Goal: Transaction & Acquisition: Download file/media

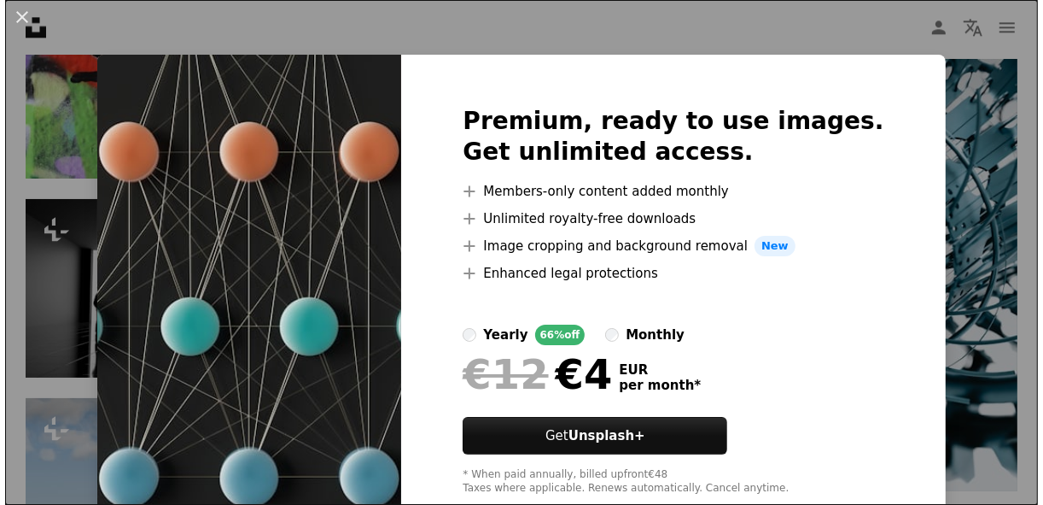
scroll to position [58739, 0]
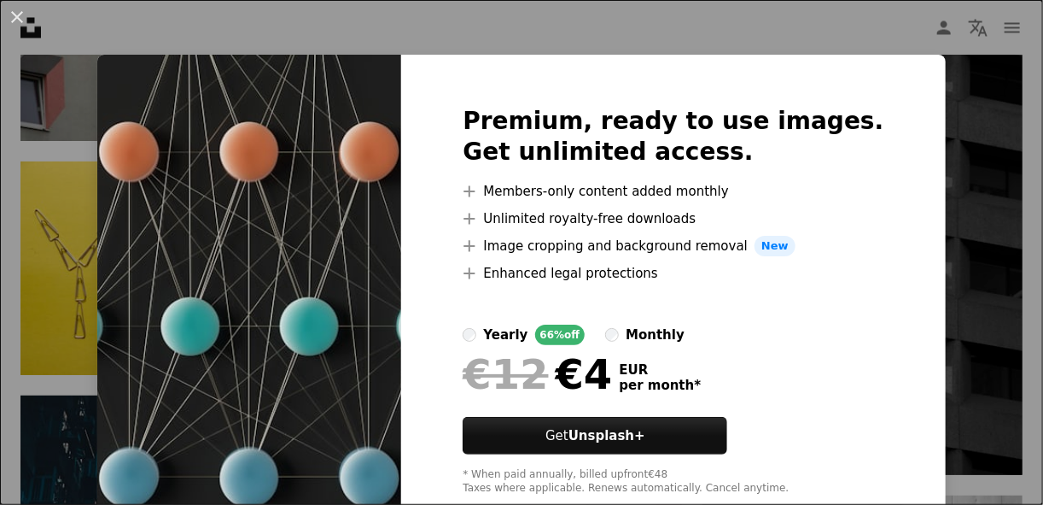
click at [997, 99] on div "An X shape Premium, ready to use images. Get unlimited access. A plus sign Memb…" at bounding box center [521, 252] width 1043 height 505
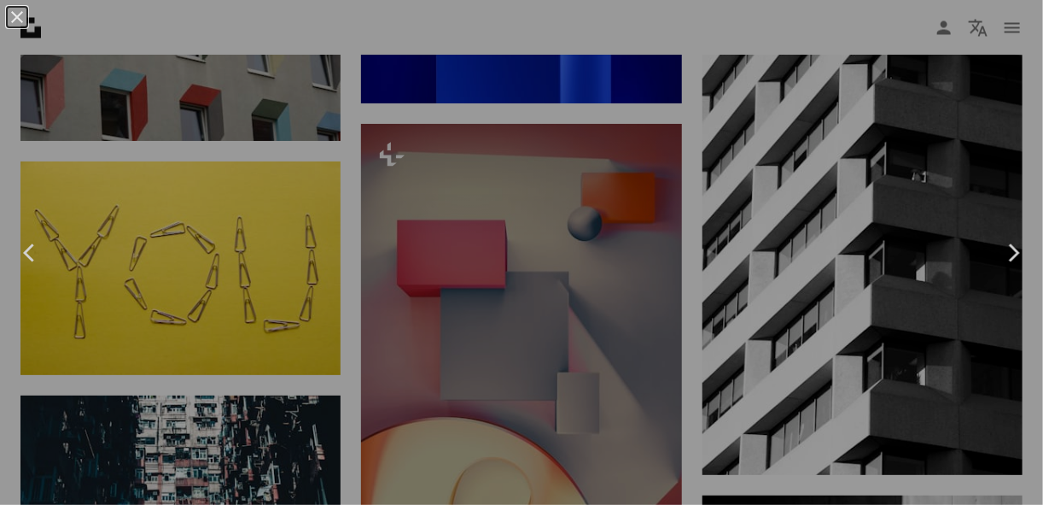
scroll to position [59149, 0]
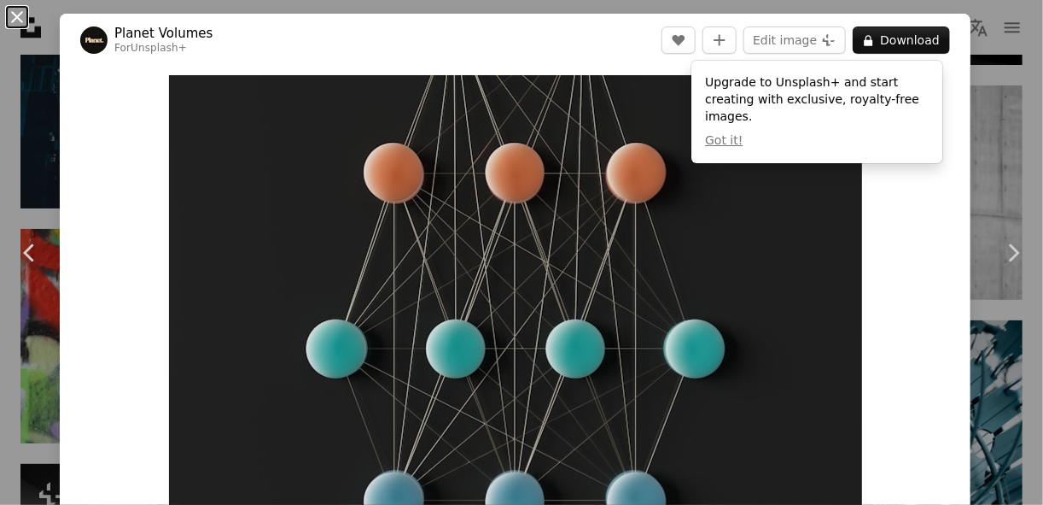
click at [23, 17] on button "An X shape" at bounding box center [17, 17] width 20 height 20
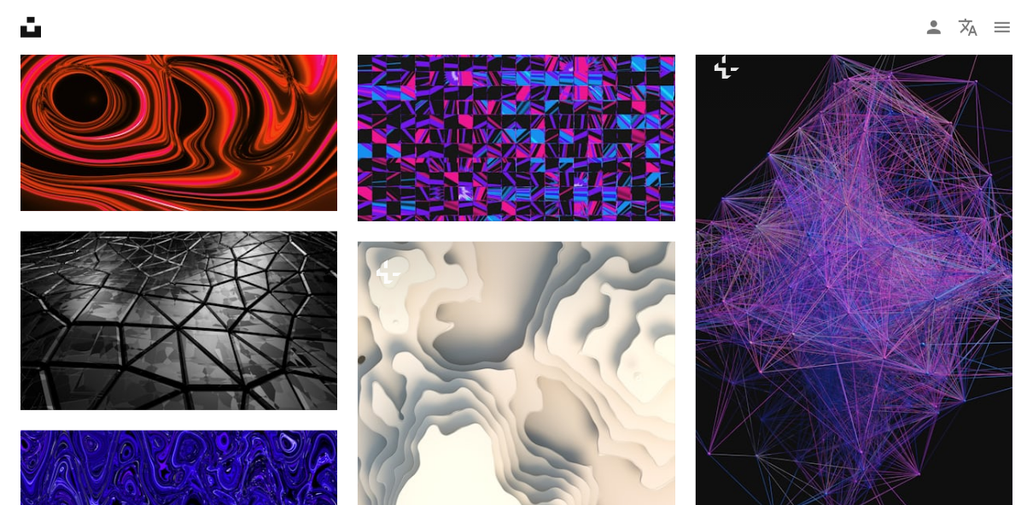
scroll to position [60925, 0]
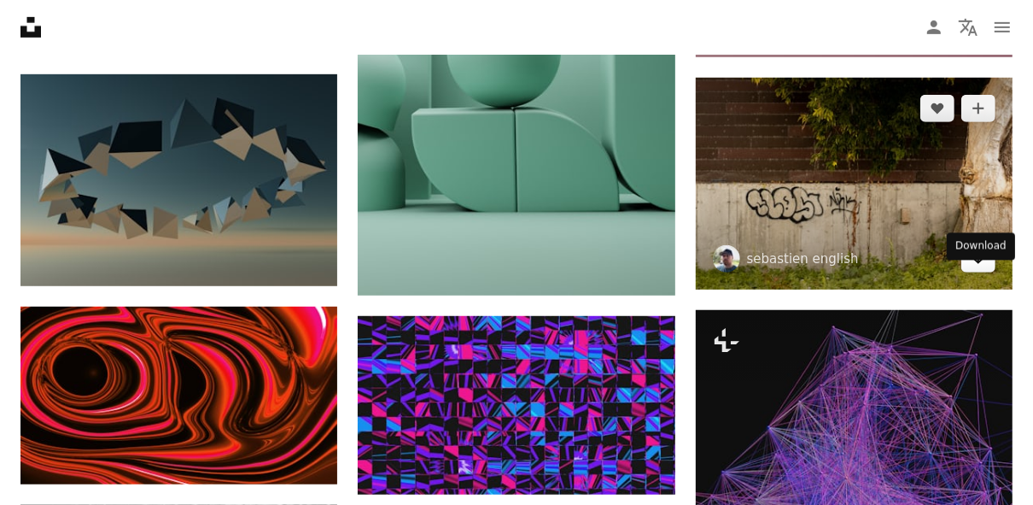
click at [987, 272] on link "Arrow pointing down" at bounding box center [978, 258] width 34 height 27
